Goal: Contribute content: Add original content to the website for others to see

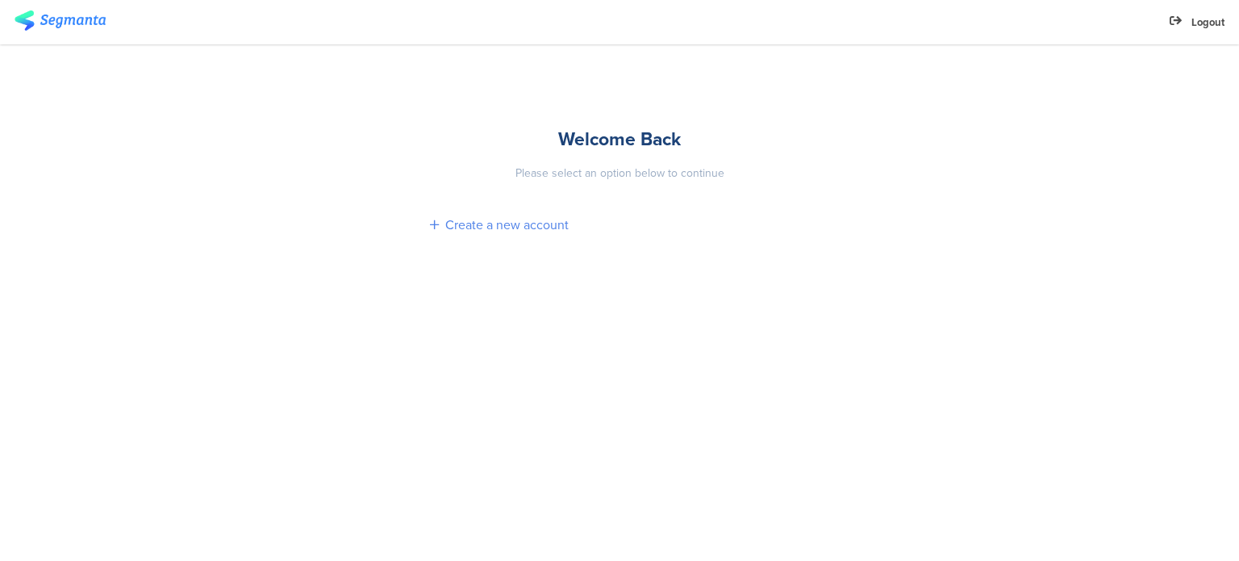
click at [492, 222] on div "Create a new account" at bounding box center [506, 224] width 123 height 19
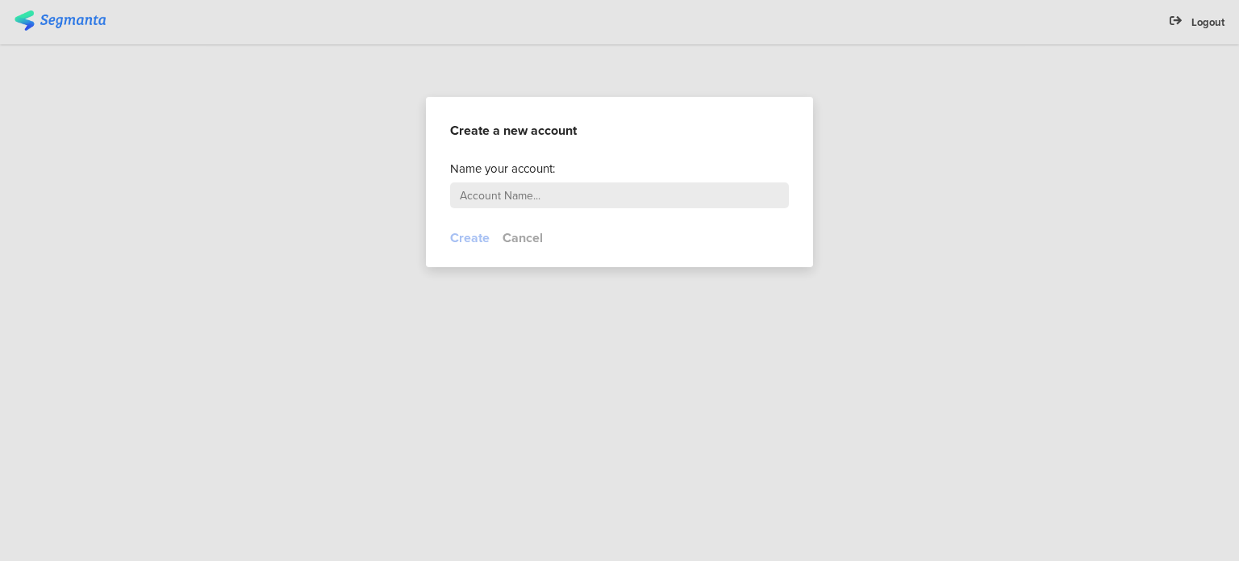
click at [495, 190] on input "text" at bounding box center [619, 195] width 339 height 26
type input "Harish"
click at [473, 242] on button "Create" at bounding box center [470, 237] width 40 height 19
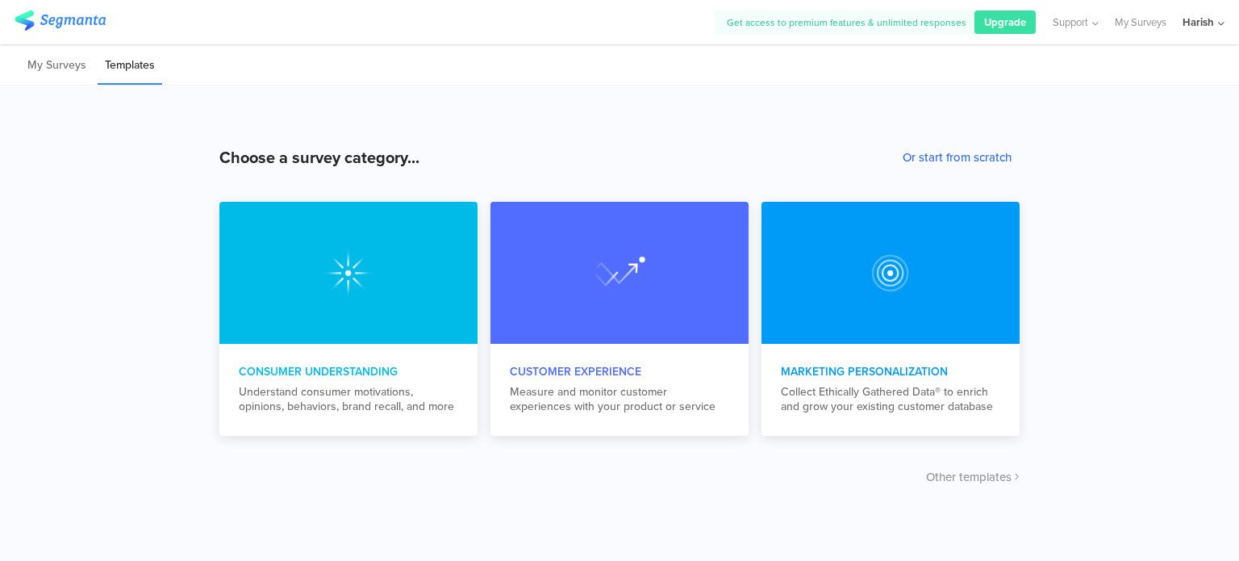
click at [939, 157] on button "Or start from scratch" at bounding box center [957, 157] width 109 height 18
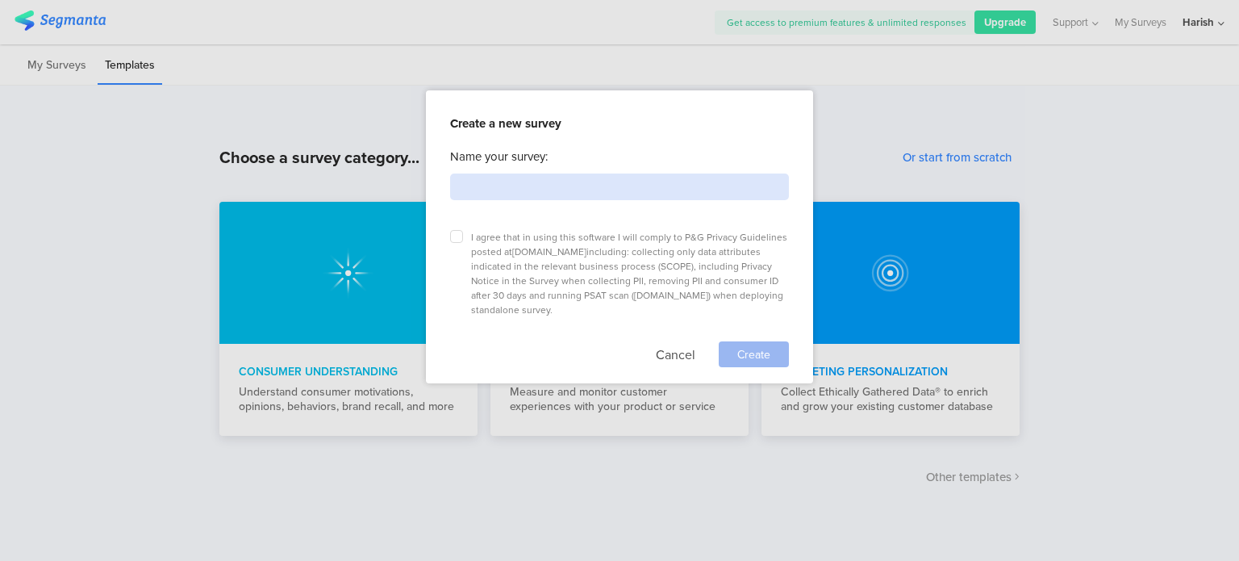
click at [510, 186] on input at bounding box center [619, 186] width 339 height 27
type input "My survey"
click at [453, 235] on icon at bounding box center [456, 236] width 6 height 6
click at [0, 0] on input "checkbox" at bounding box center [0, 0] width 0 height 0
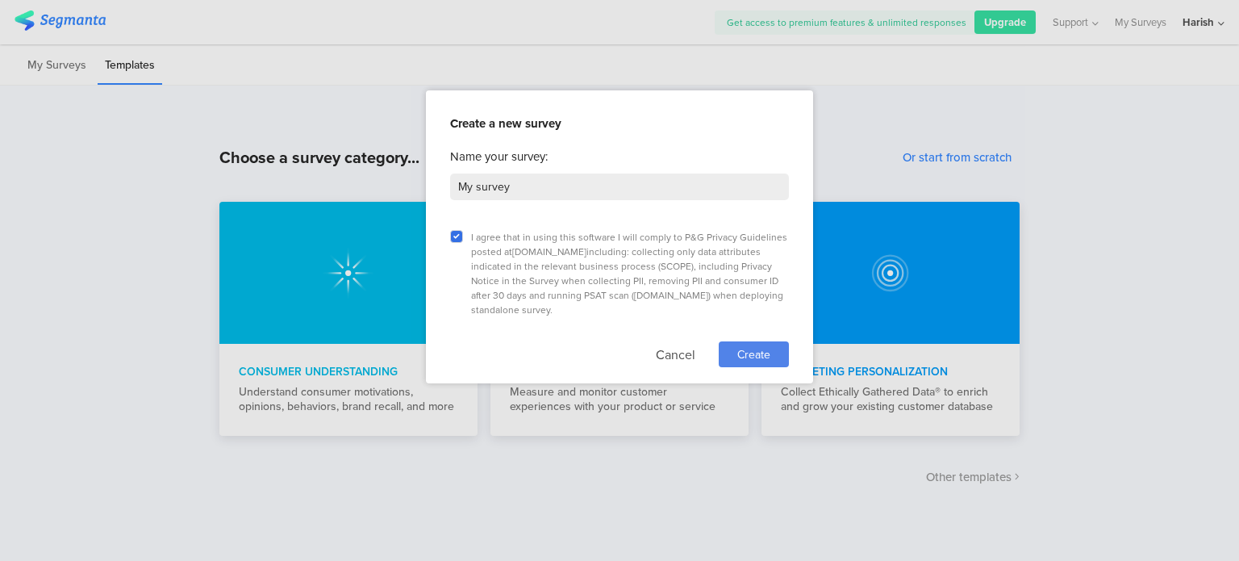
click at [758, 346] on span "Create" at bounding box center [753, 354] width 33 height 17
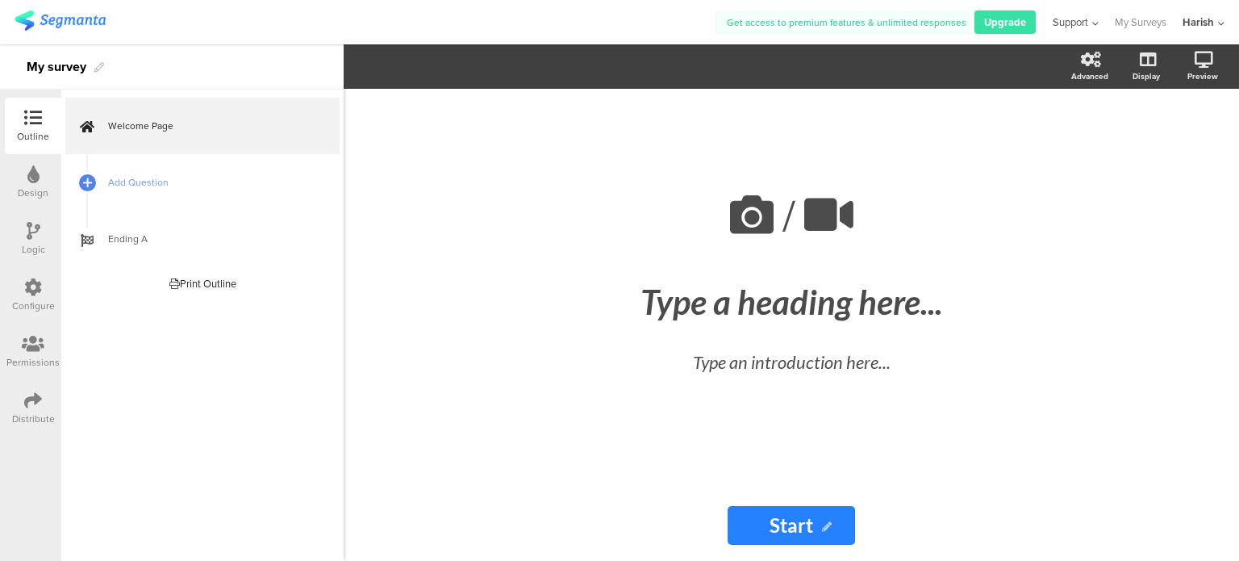
click at [1084, 20] on span "Support" at bounding box center [1070, 22] width 35 height 15
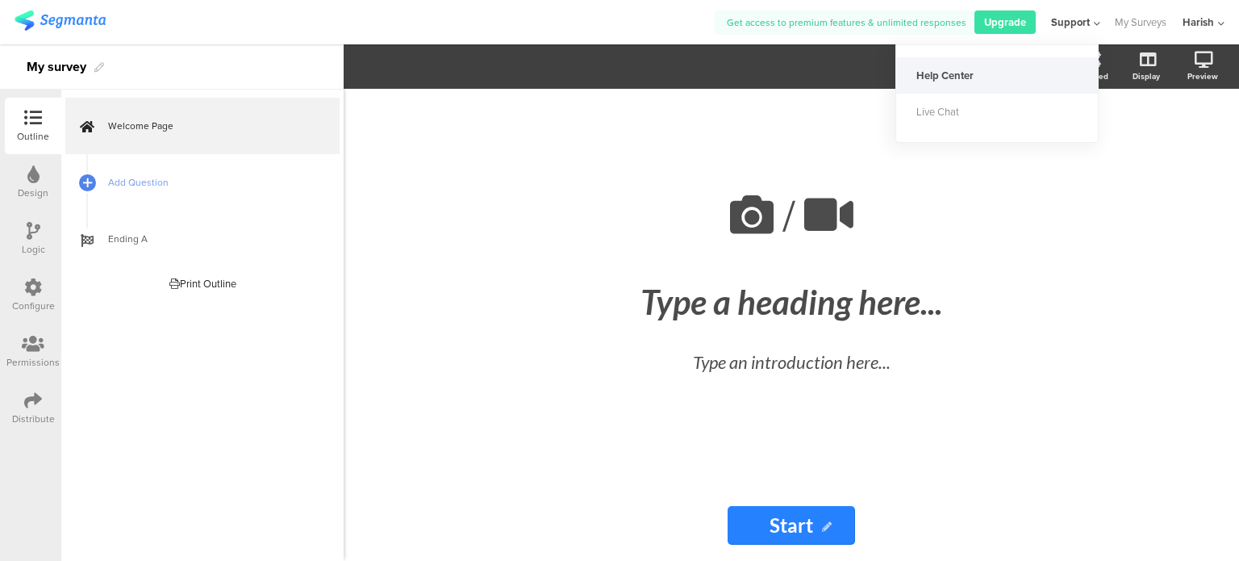
click at [948, 77] on div "Help Center" at bounding box center [997, 75] width 202 height 36
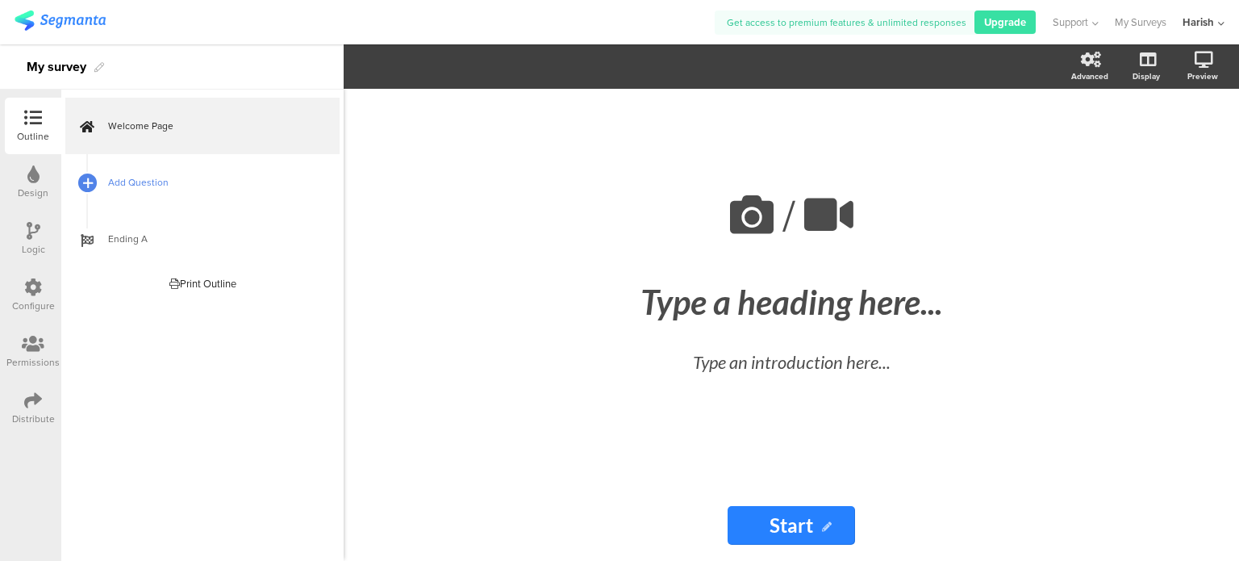
click at [90, 184] on icon at bounding box center [88, 183] width 10 height 14
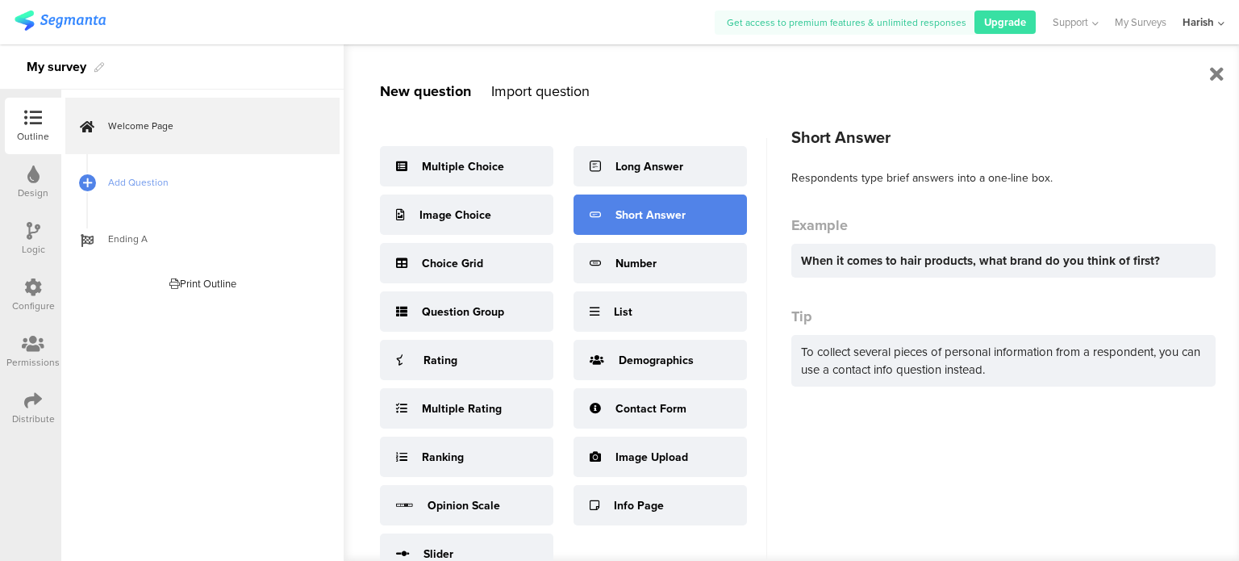
click at [636, 210] on div "Short Answer" at bounding box center [651, 215] width 70 height 17
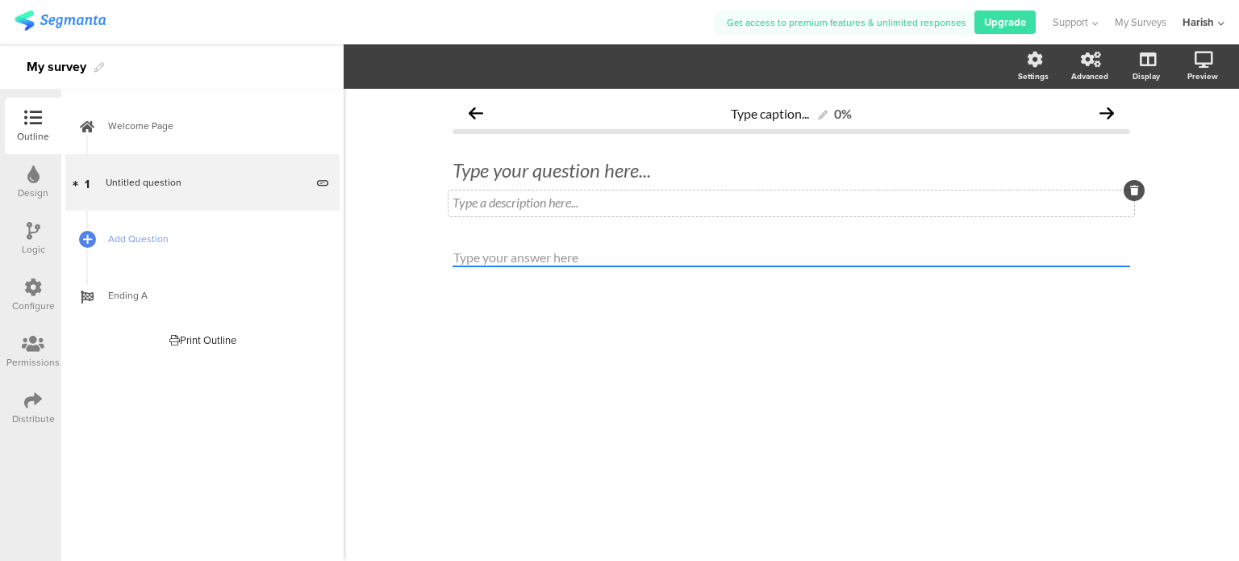
click at [547, 206] on div "Type a description here..." at bounding box center [792, 203] width 686 height 26
click at [490, 202] on p "which brand do" at bounding box center [792, 201] width 678 height 15
click at [978, 157] on div "Type your question here..." at bounding box center [792, 170] width 686 height 32
click at [1102, 113] on icon at bounding box center [1107, 113] width 15 height 15
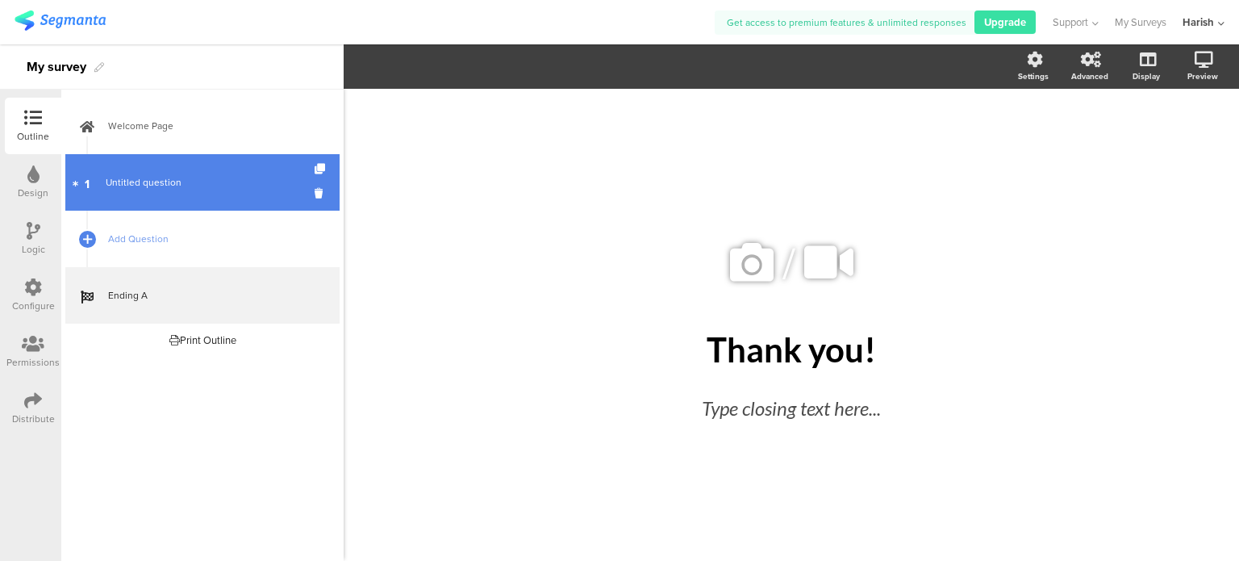
click at [149, 186] on span "Untitled question" at bounding box center [144, 182] width 76 height 15
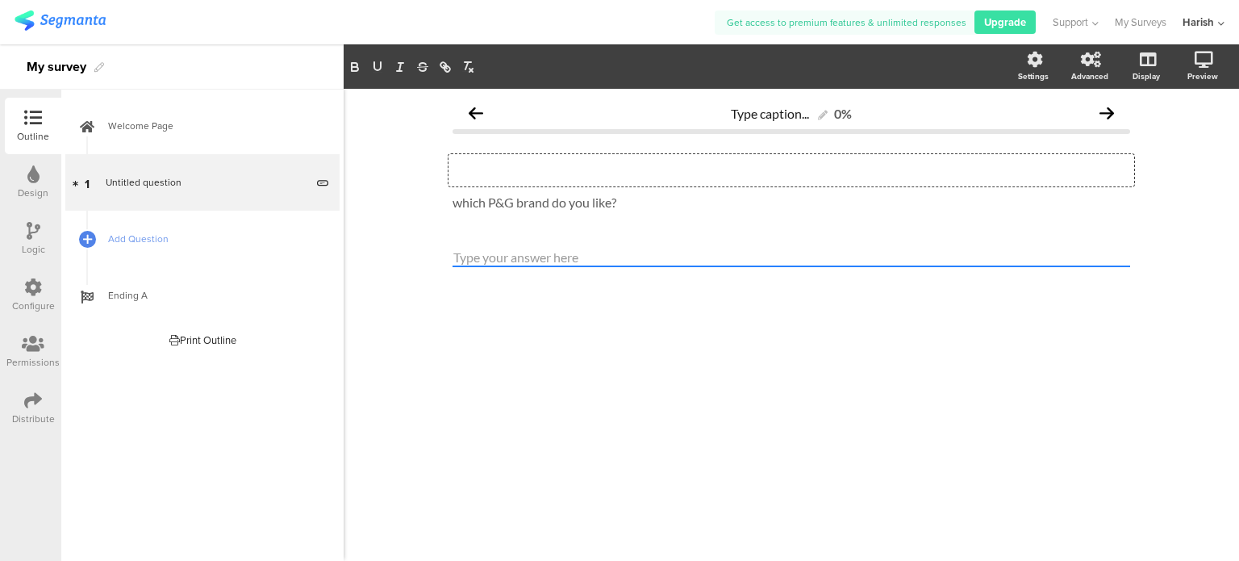
click at [511, 173] on div "Type your question here..." at bounding box center [792, 170] width 686 height 32
click at [1107, 110] on icon at bounding box center [1107, 113] width 15 height 15
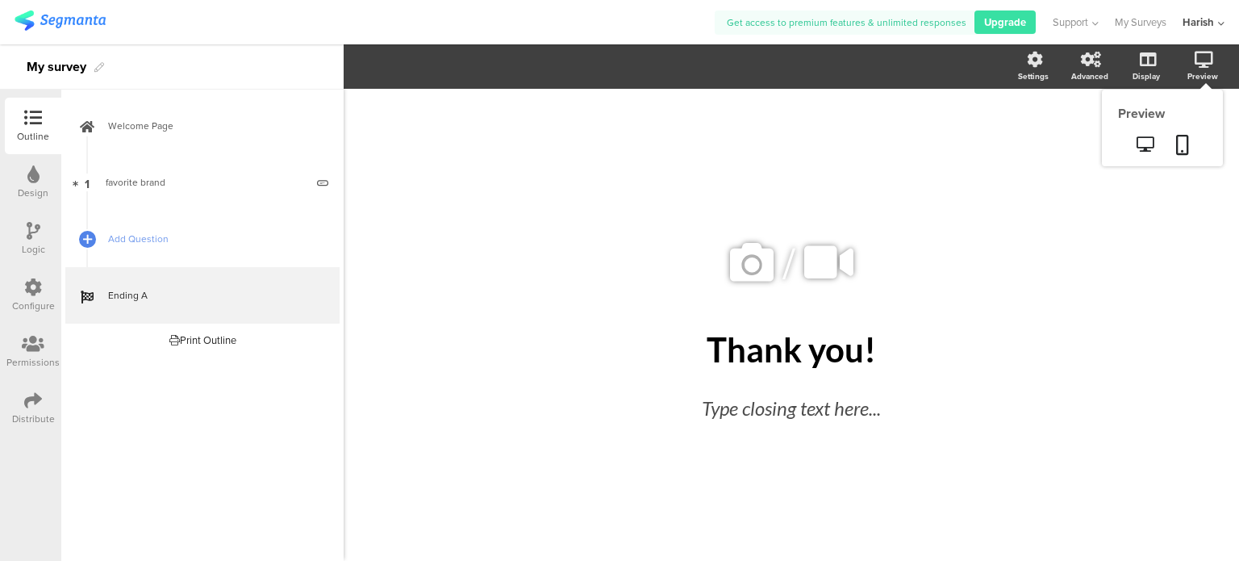
click at [1200, 65] on icon at bounding box center [1204, 60] width 19 height 16
click at [1145, 146] on icon at bounding box center [1145, 143] width 17 height 15
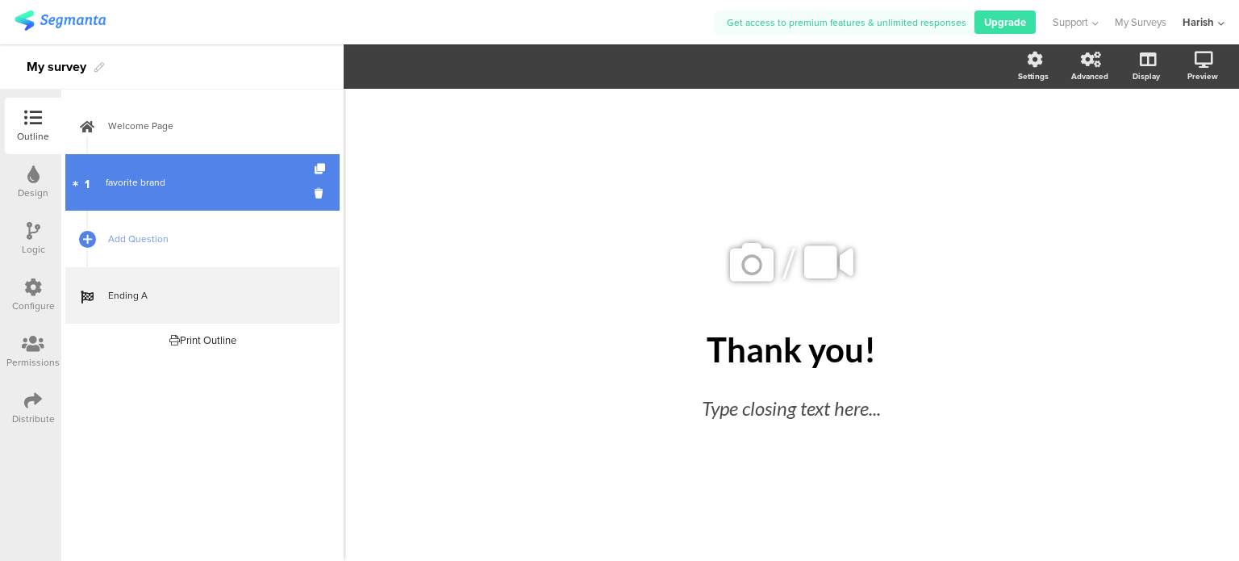
click at [165, 184] on div "favorite brand" at bounding box center [205, 182] width 199 height 16
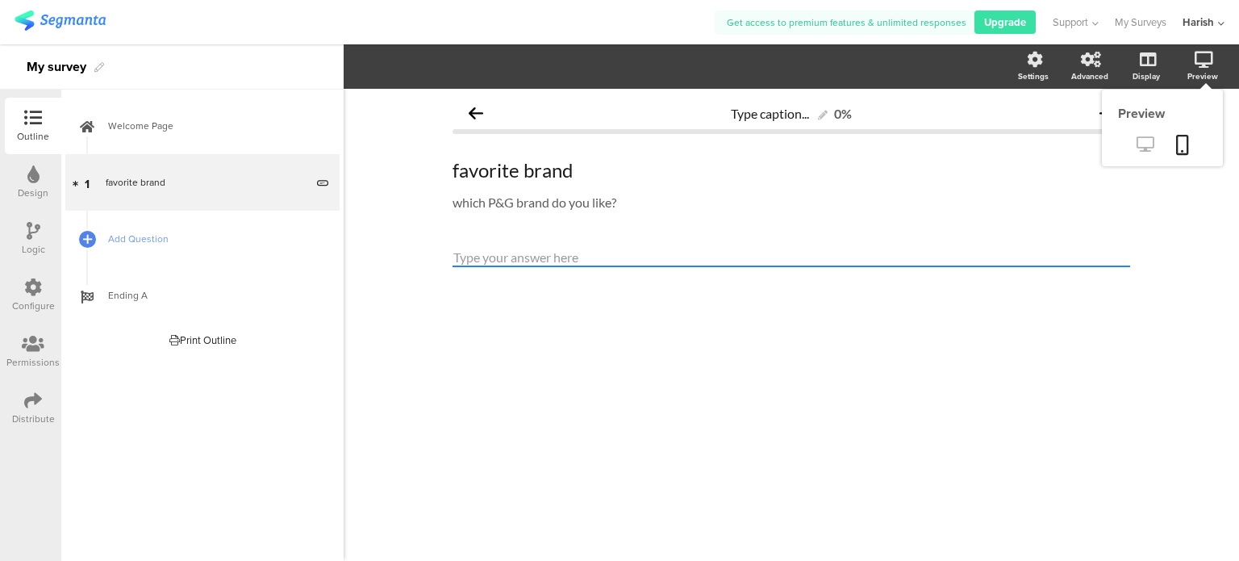
click at [1145, 141] on icon at bounding box center [1145, 143] width 17 height 15
click at [33, 177] on icon at bounding box center [33, 174] width 12 height 18
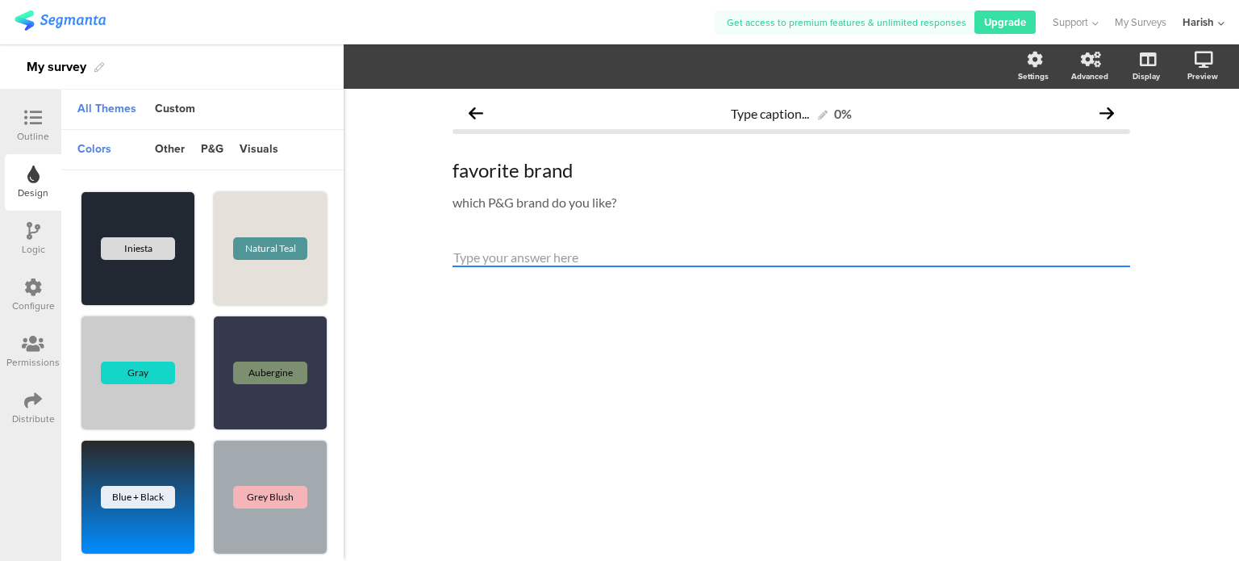
click at [29, 235] on icon at bounding box center [34, 231] width 14 height 18
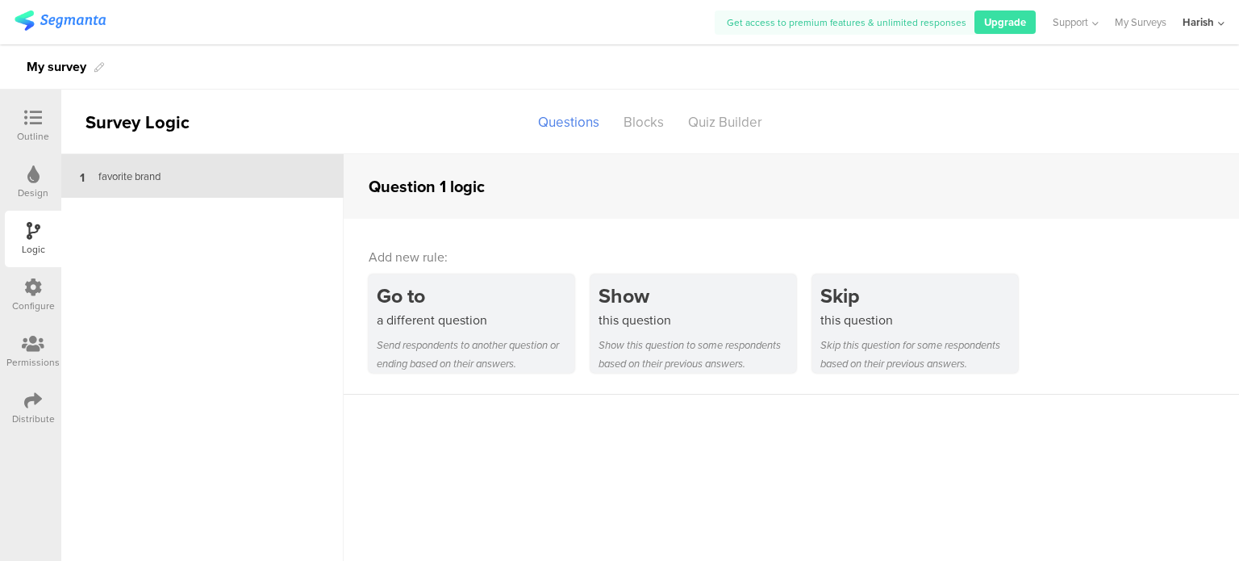
click at [27, 286] on icon at bounding box center [33, 287] width 18 height 18
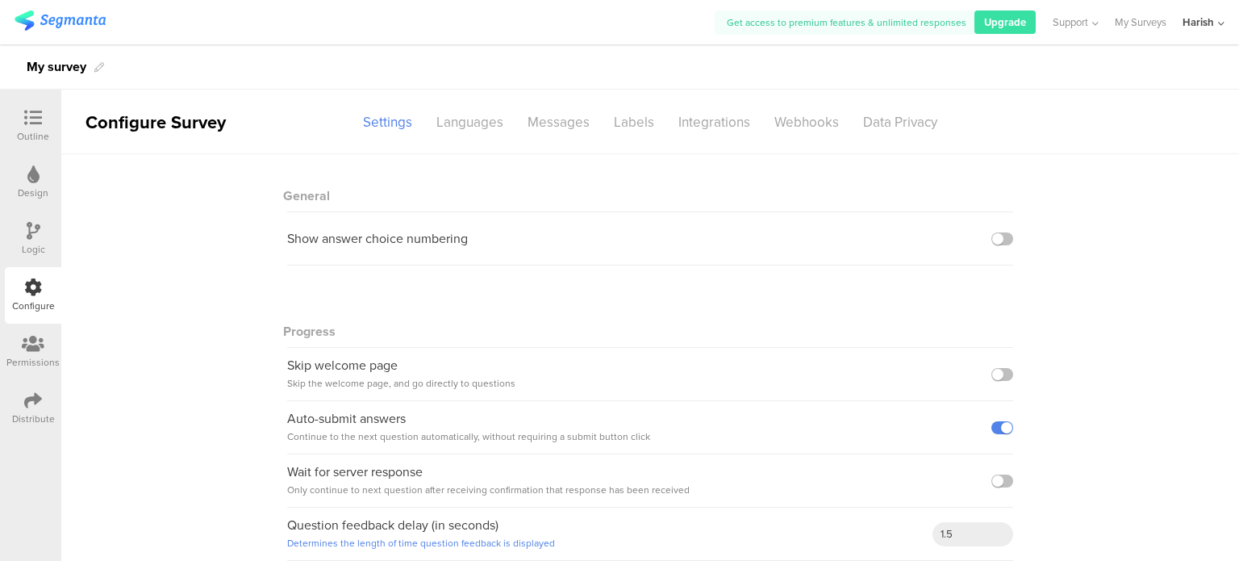
click at [36, 347] on icon at bounding box center [33, 344] width 23 height 18
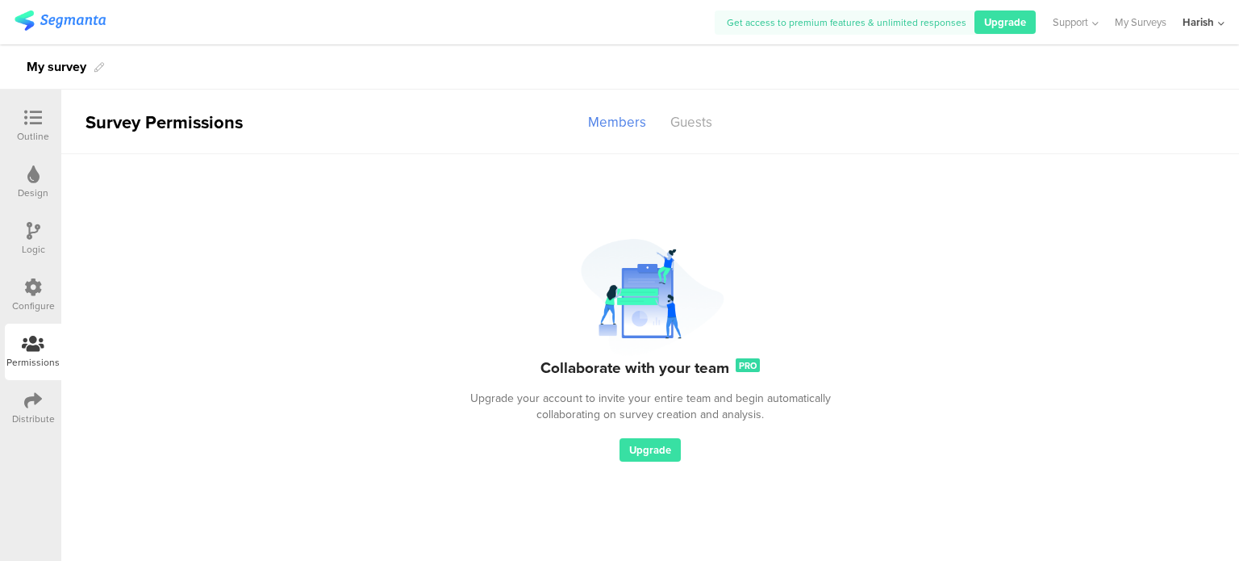
click at [27, 394] on icon at bounding box center [33, 400] width 18 height 18
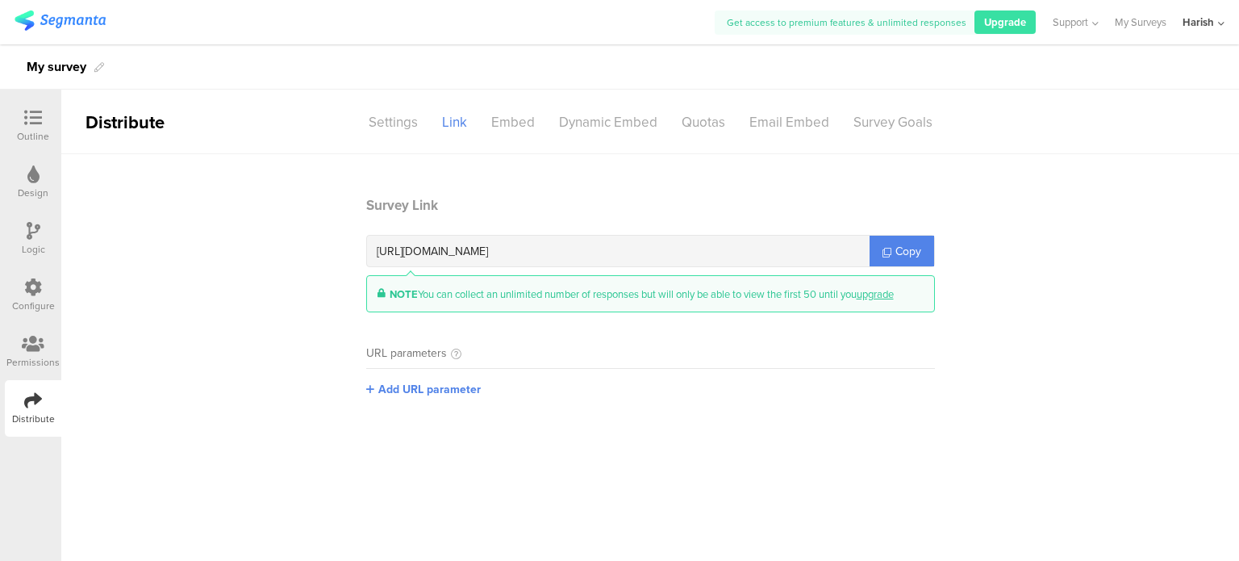
click at [600, 254] on div "[URL][DOMAIN_NAME]" at bounding box center [618, 251] width 503 height 31
click at [908, 251] on span "Copy" at bounding box center [908, 251] width 26 height 17
click at [1146, 23] on link "My Surveys" at bounding box center [1141, 22] width 52 height 44
